Goal: Task Accomplishment & Management: Complete application form

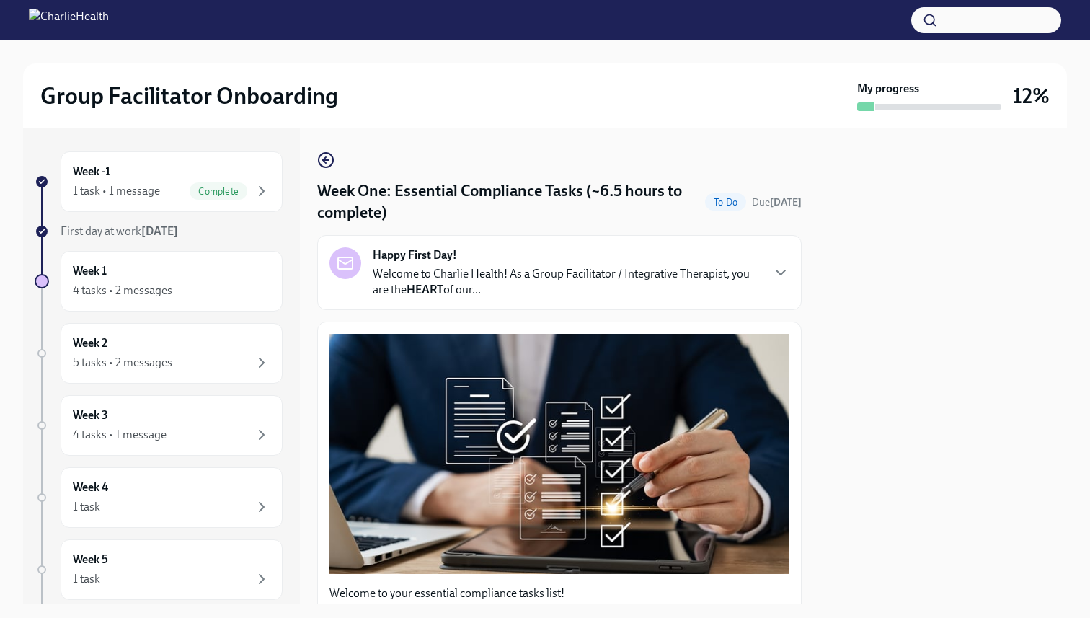
scroll to position [3093, 0]
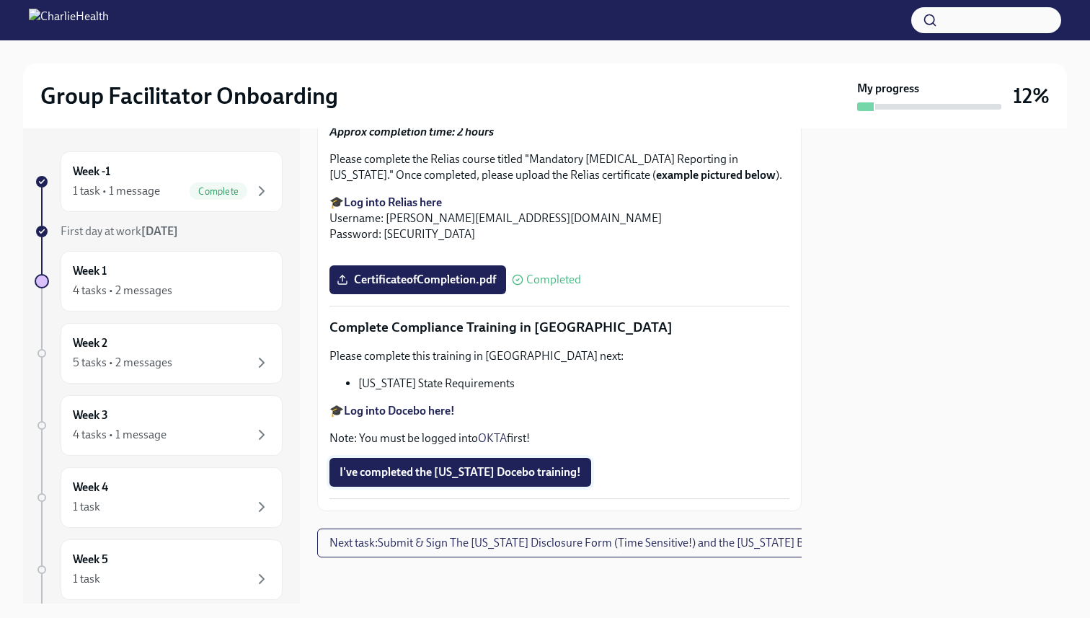
click at [432, 471] on span "I've completed the [US_STATE] Docebo training!" at bounding box center [459, 472] width 241 height 14
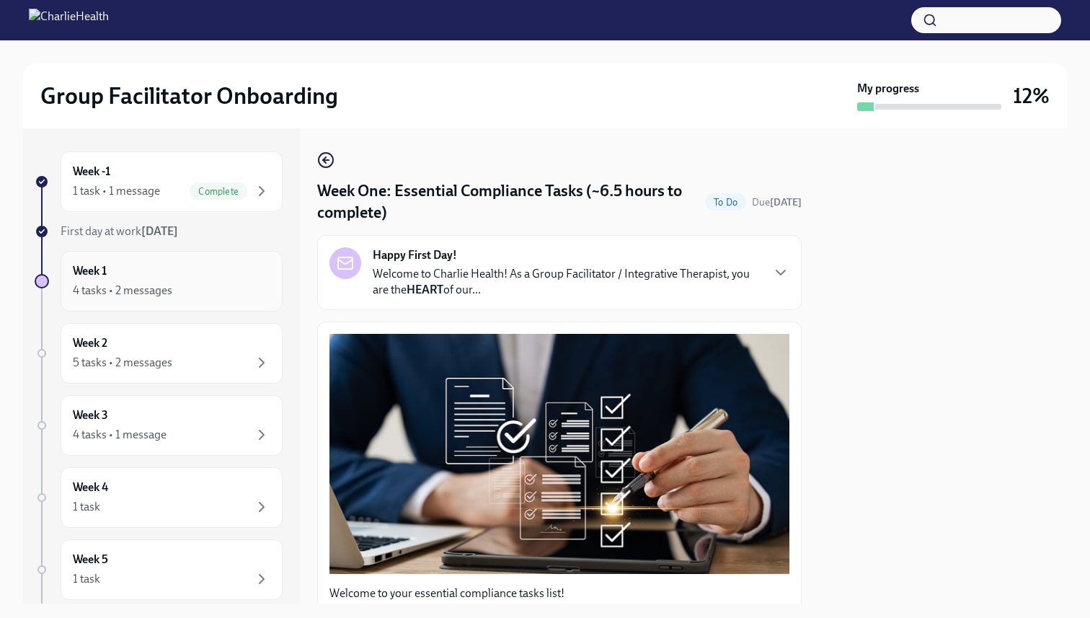
click at [205, 272] on div "Week 1 4 tasks • 2 messages" at bounding box center [171, 281] width 197 height 36
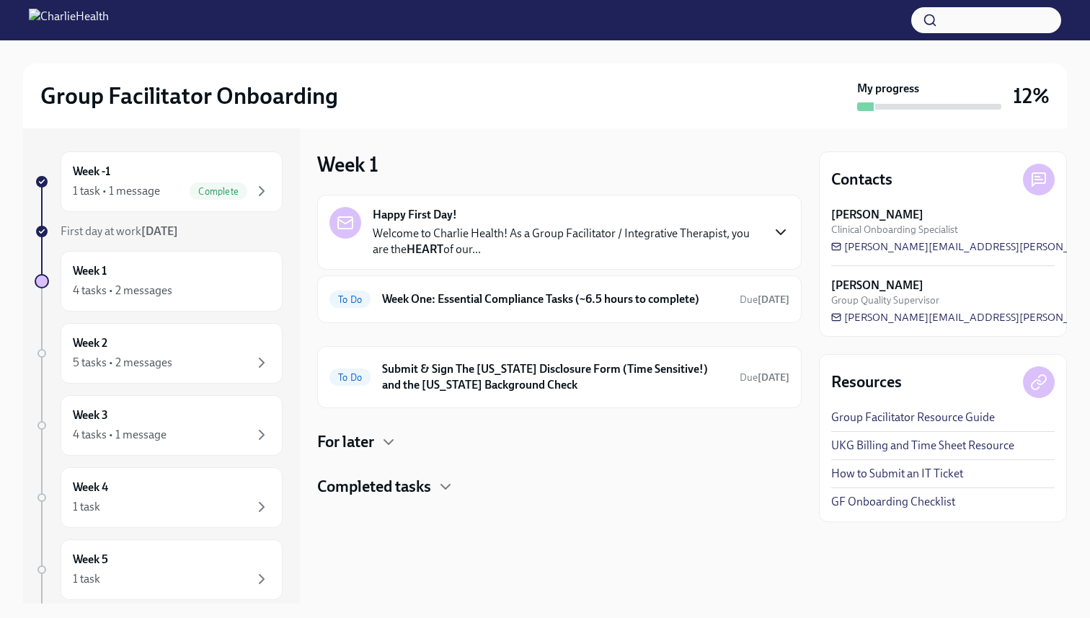
click at [772, 227] on icon "button" at bounding box center [780, 231] width 17 height 17
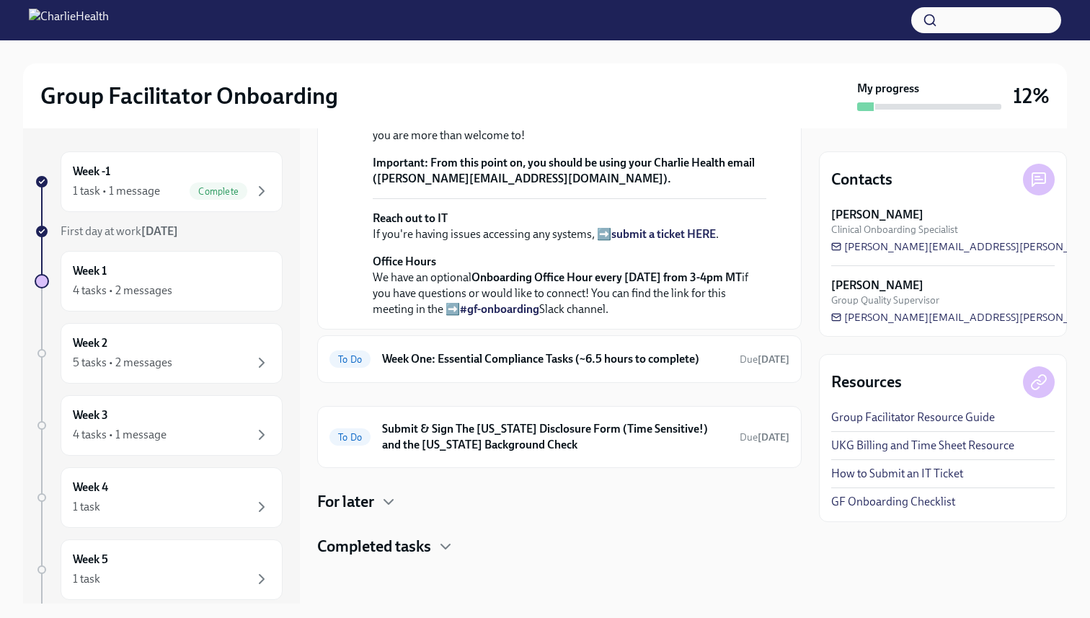
scroll to position [544, 0]
click at [654, 370] on div "To Do Week One: Essential Compliance Tasks (~6.5 hours to complete) Due [DATE]" at bounding box center [559, 359] width 484 height 48
click at [723, 370] on div "To Do Week One: Essential Compliance Tasks (~6.5 hours to complete) Due [DATE]" at bounding box center [559, 359] width 484 height 48
click at [594, 347] on div "To Do Week One: Essential Compliance Tasks (~6.5 hours to complete) Due [DATE]" at bounding box center [559, 358] width 460 height 23
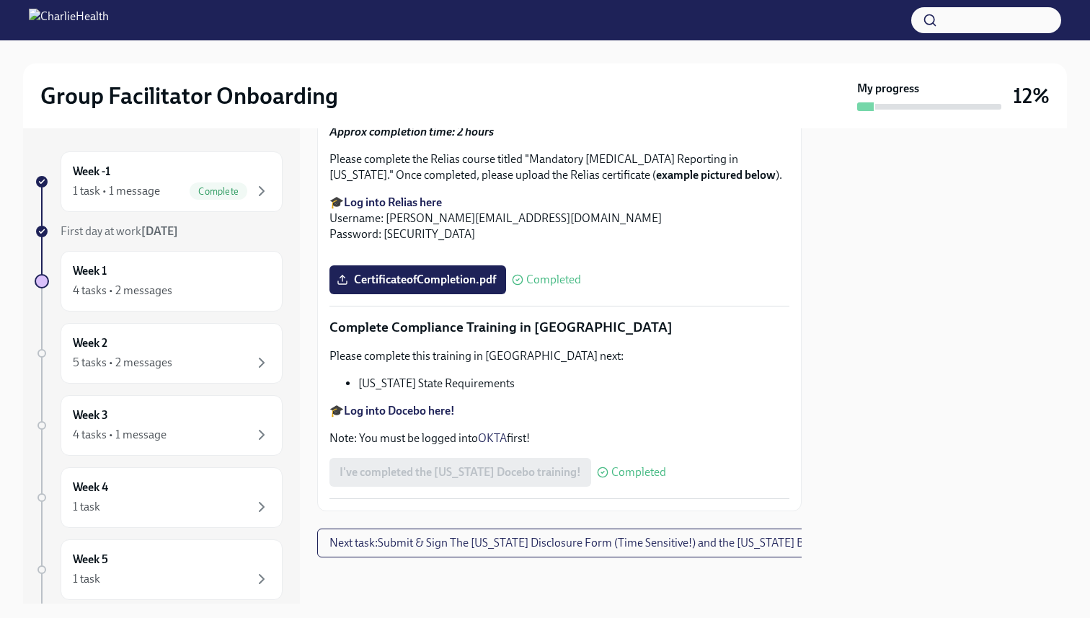
scroll to position [3093, 0]
click at [468, 538] on span "Next task : Submit & Sign The [US_STATE] Disclosure Form (Time Sensitive!) and …" at bounding box center [609, 542] width 560 height 14
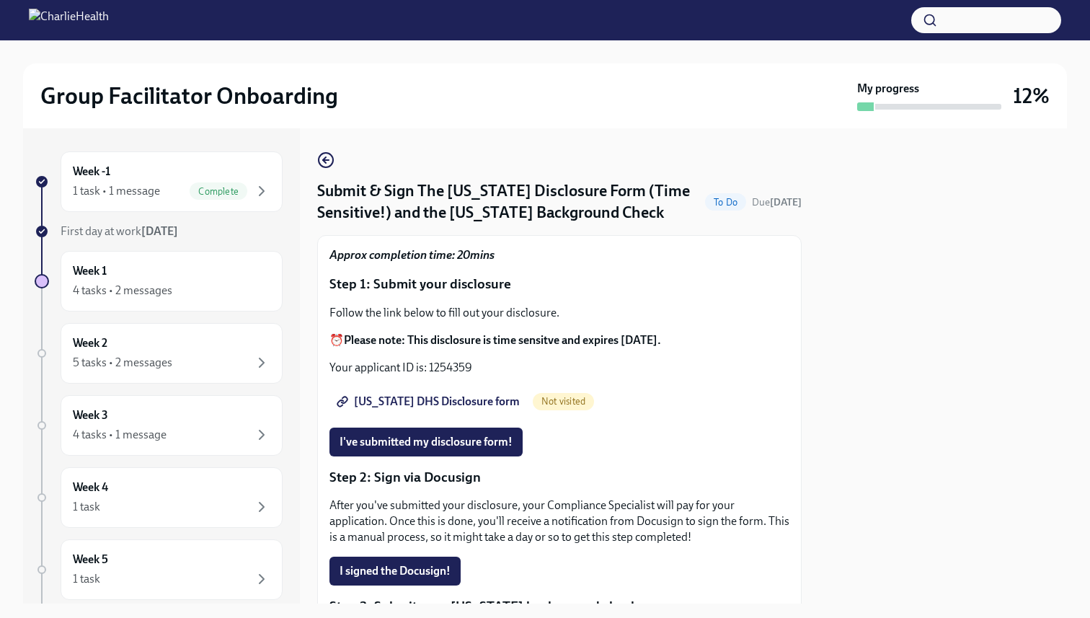
click at [406, 400] on span "[US_STATE] DHS Disclosure form" at bounding box center [429, 401] width 180 height 14
drag, startPoint x: 429, startPoint y: 367, endPoint x: 471, endPoint y: 368, distance: 42.5
click at [471, 368] on p "Your applicant ID is: 1254359" at bounding box center [559, 368] width 460 height 16
copy p "1254359"
click at [491, 373] on p "Your applicant ID is: 1254359" at bounding box center [559, 368] width 460 height 16
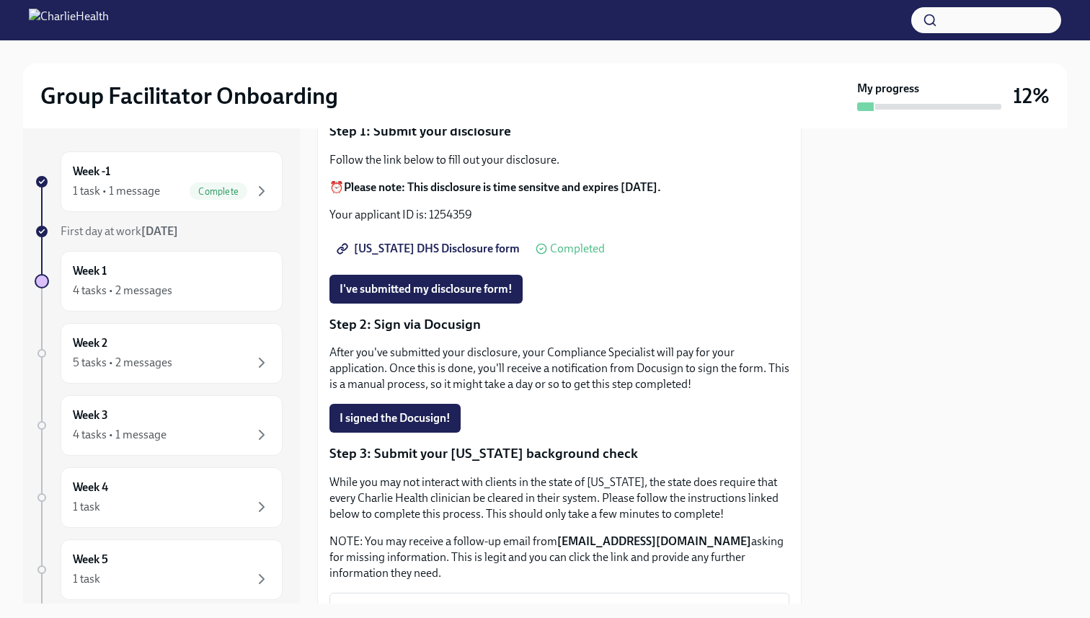
scroll to position [179, 0]
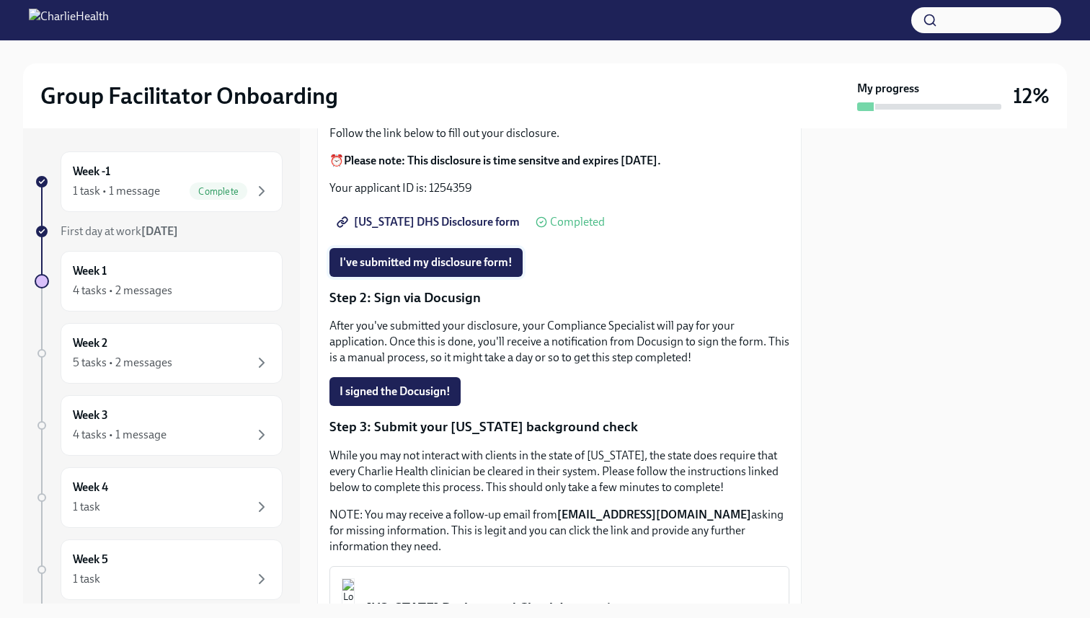
click at [457, 263] on span "I've submitted my disclosure form!" at bounding box center [425, 262] width 173 height 14
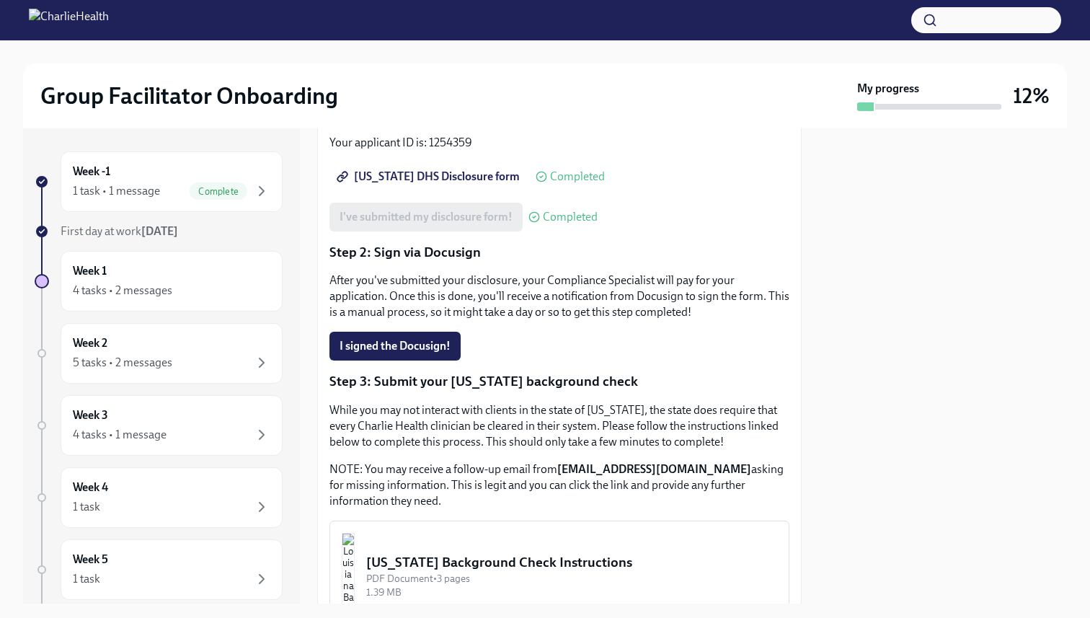
scroll to position [403, 0]
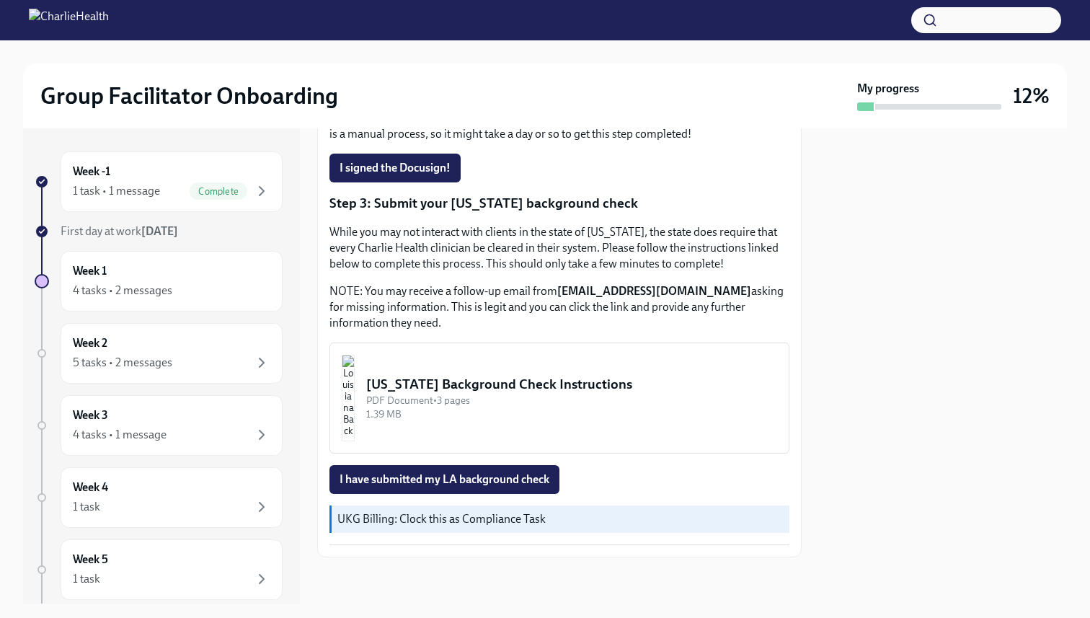
click at [466, 380] on div "[US_STATE] Background Check Instructions" at bounding box center [571, 384] width 411 height 19
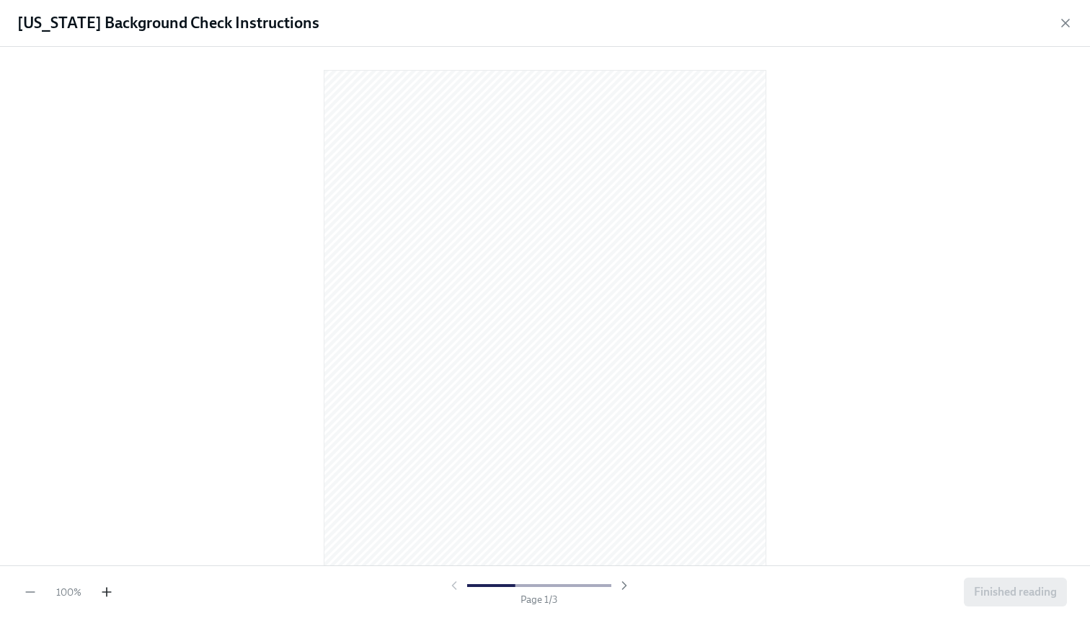
click at [107, 592] on icon "button" at bounding box center [107, 591] width 0 height 9
click at [1067, 21] on icon "button" at bounding box center [1065, 23] width 14 height 14
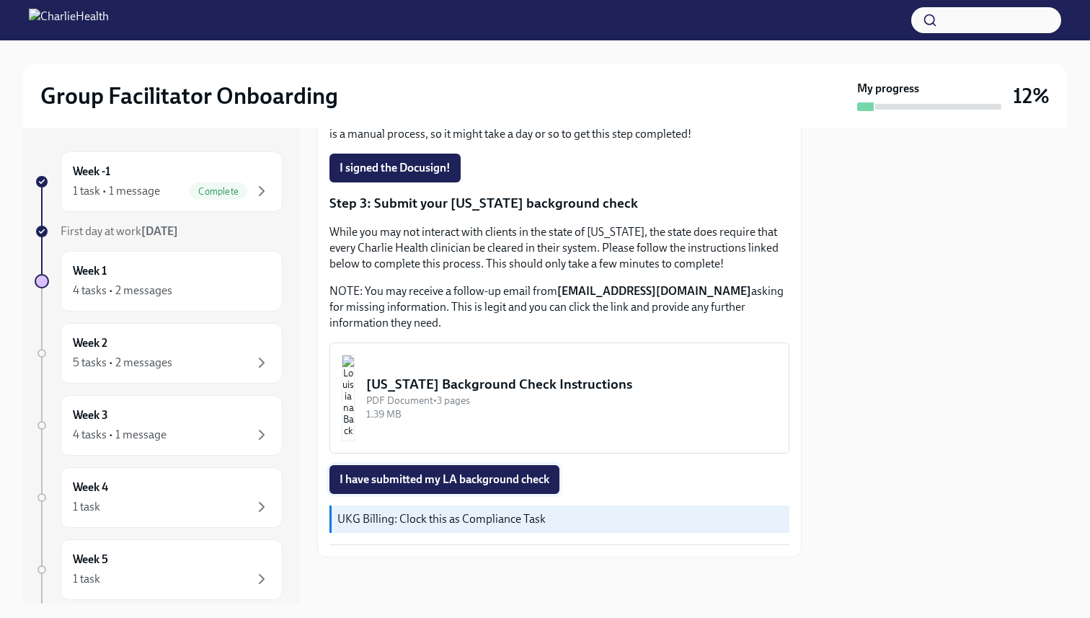
click at [498, 479] on span "I have submitted my LA background check" at bounding box center [444, 479] width 210 height 14
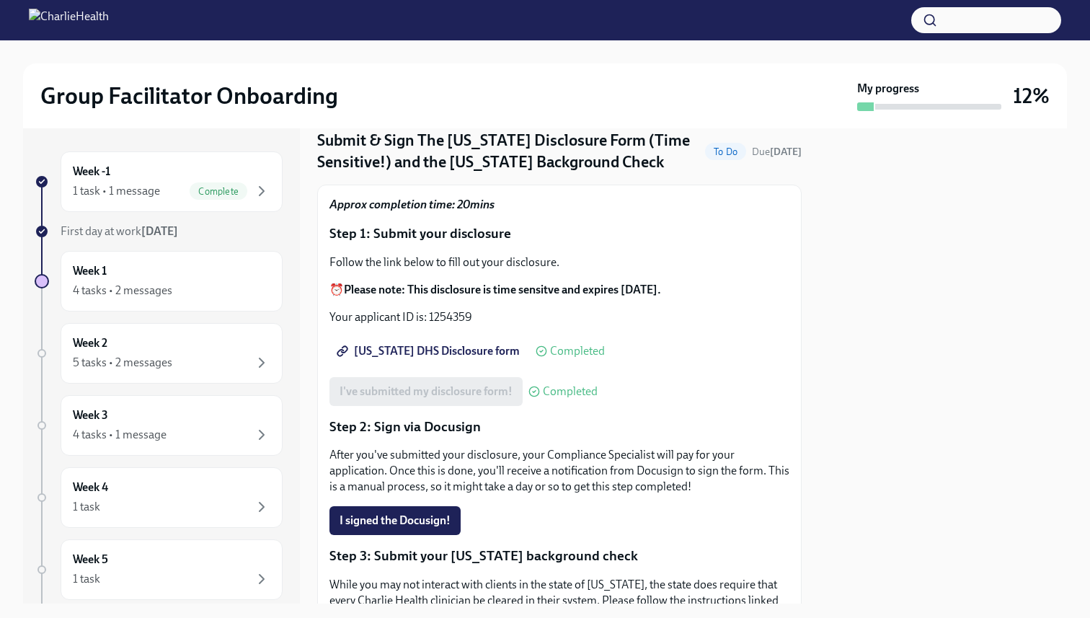
scroll to position [58, 0]
